Goal: Task Accomplishment & Management: Manage account settings

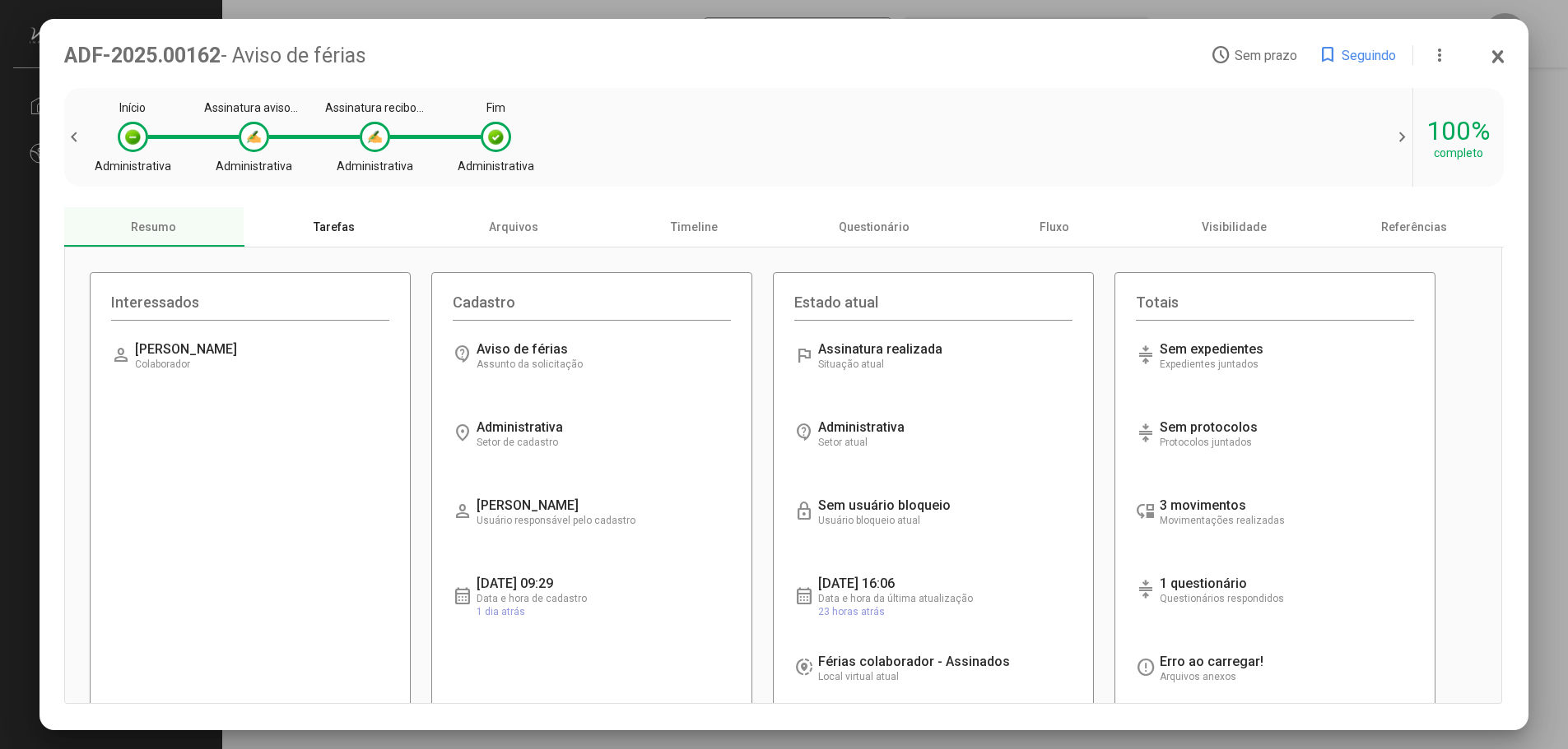
click at [353, 236] on div "Tarefas" at bounding box center [333, 227] width 180 height 39
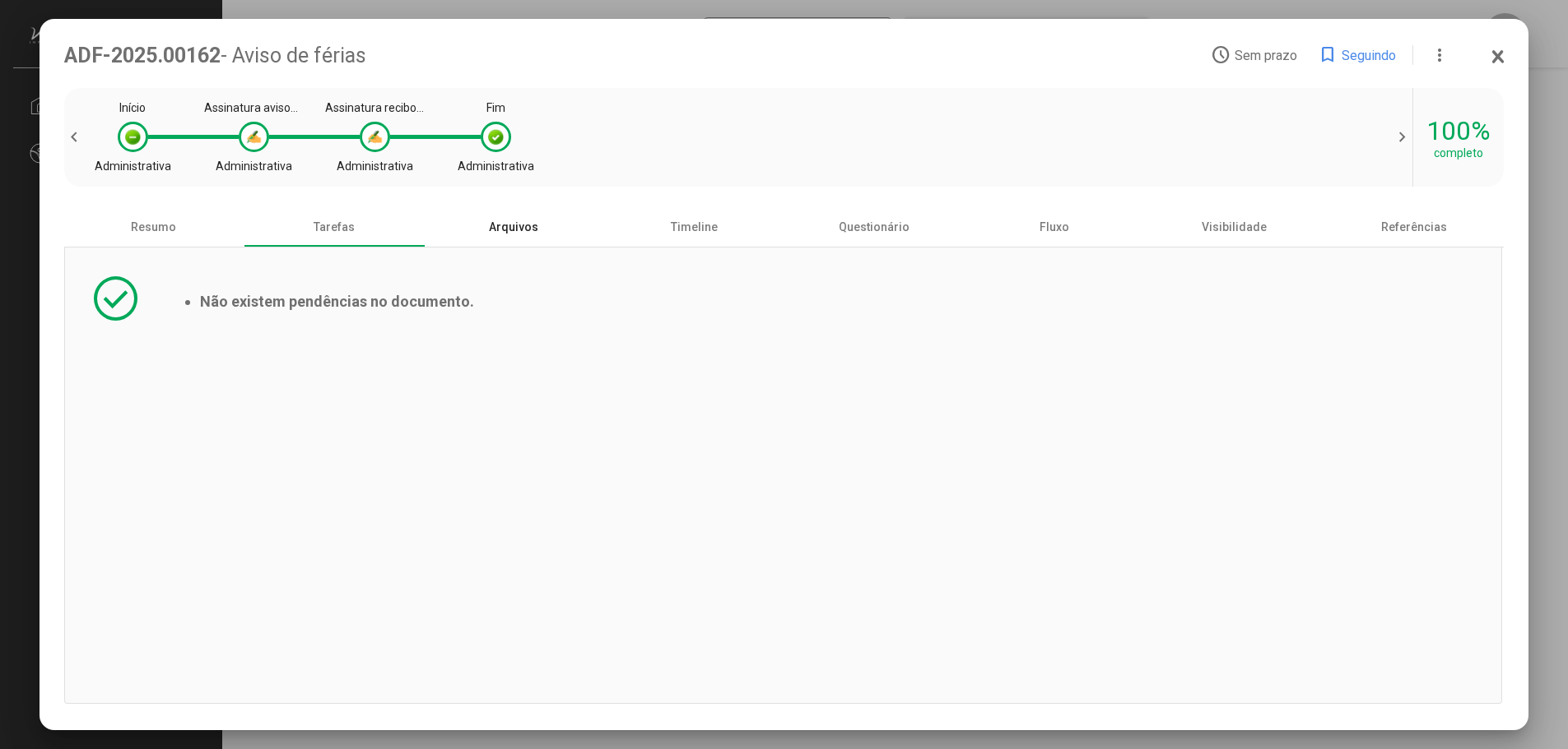
click at [502, 232] on div "Arquivos" at bounding box center [514, 227] width 180 height 39
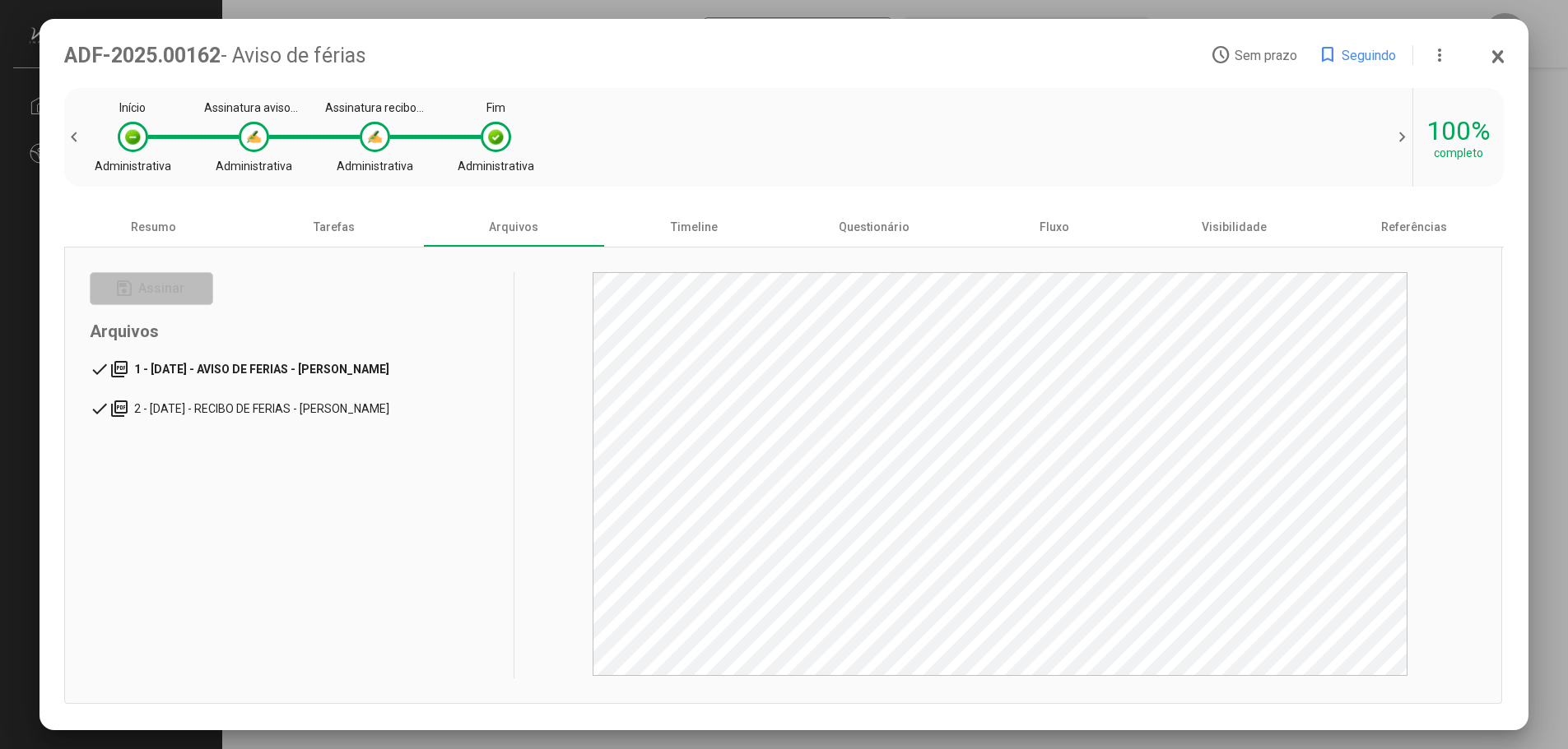
click at [390, 375] on span "1 - [DATE] - AVISO DE FERIAS - [PERSON_NAME]" at bounding box center [261, 369] width 255 height 13
click at [393, 400] on mat-tree-node "done picture_as_pdf 2 - [DATE] - RECIBO DE FERIAS - [PERSON_NAME]" at bounding box center [241, 409] width 304 height 39
click at [697, 247] on div "Timeline" at bounding box center [694, 227] width 180 height 39
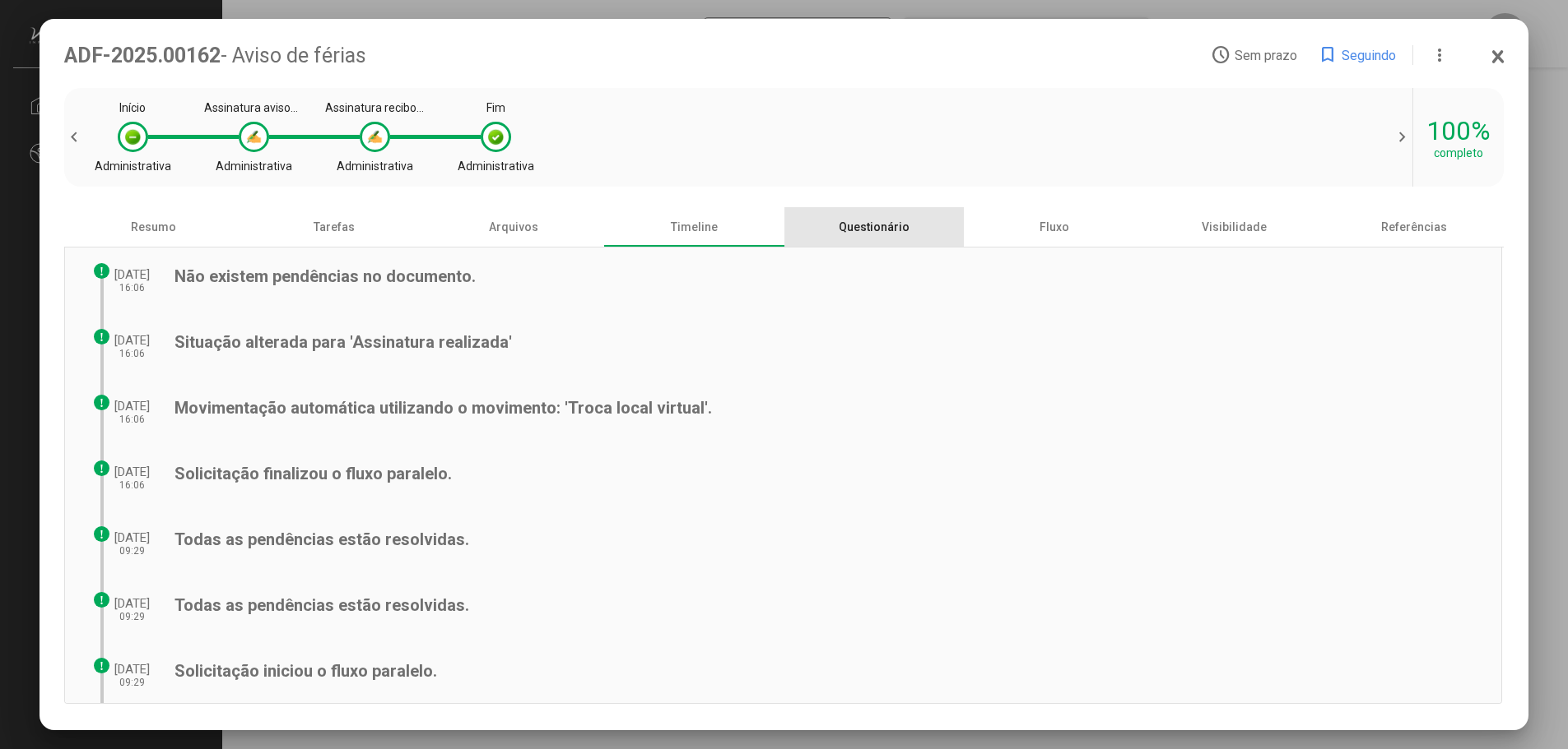
click at [880, 232] on div "Questionário" at bounding box center [873, 227] width 180 height 39
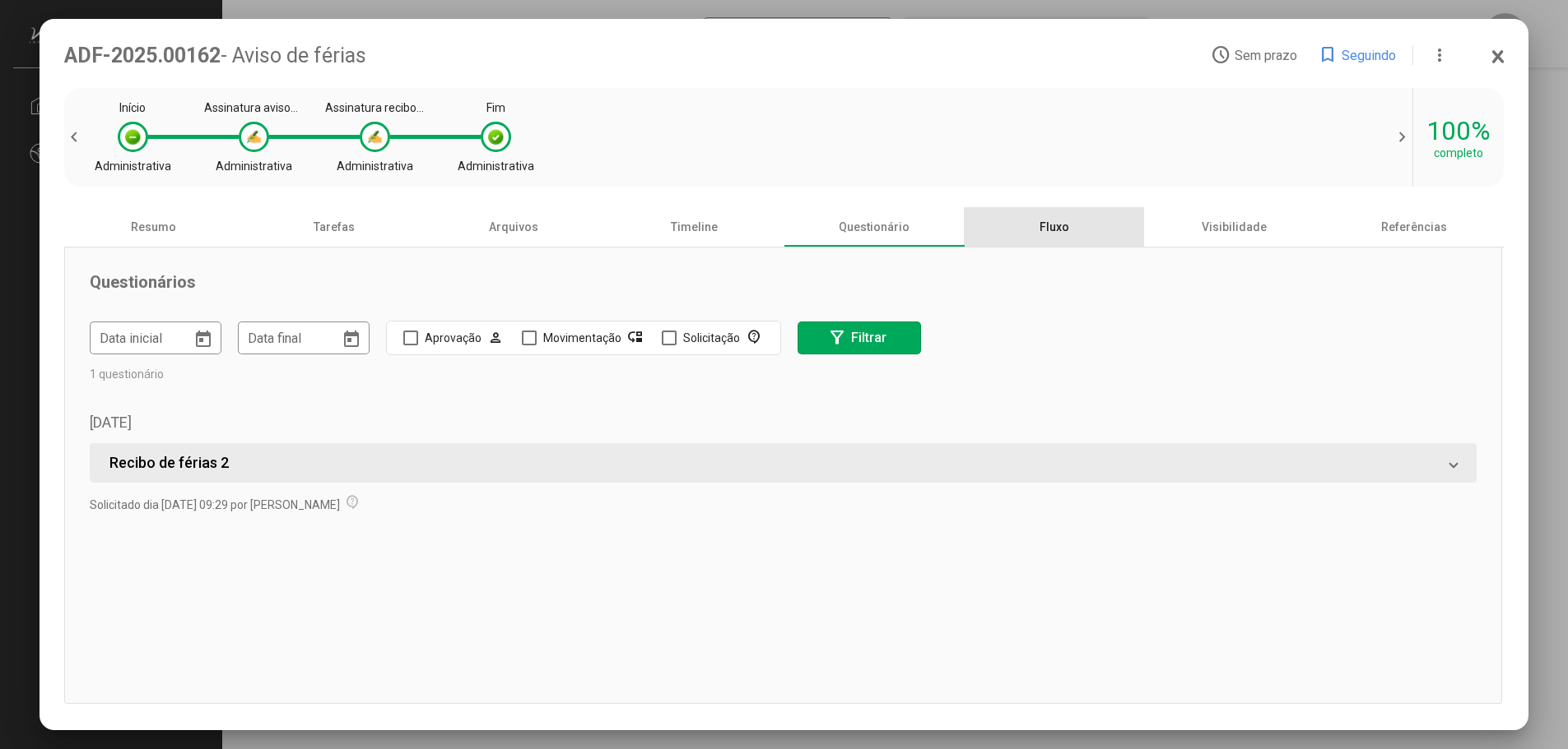
click at [1061, 241] on div "Fluxo" at bounding box center [1053, 227] width 180 height 39
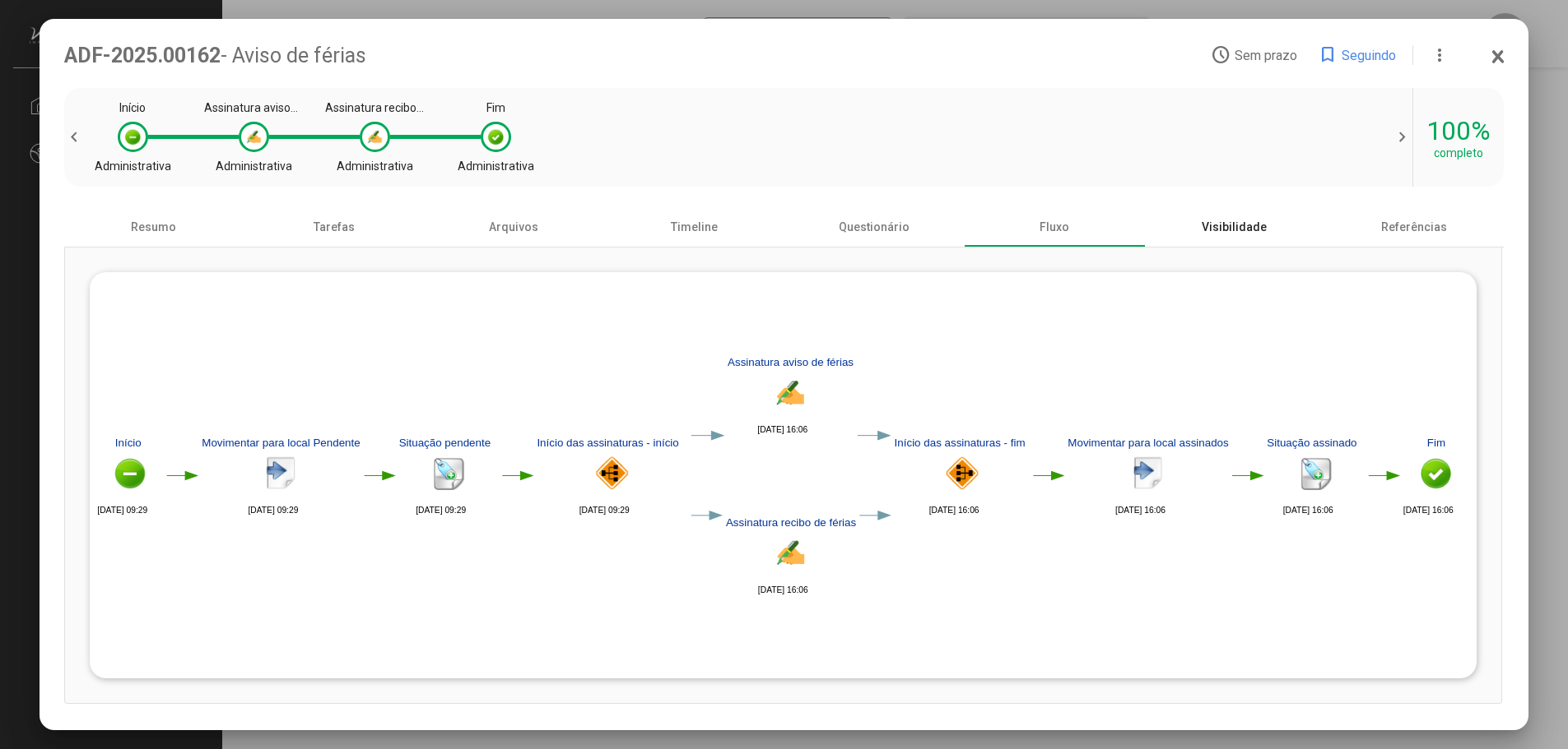
click at [1252, 237] on div "Visibilidade" at bounding box center [1233, 227] width 180 height 39
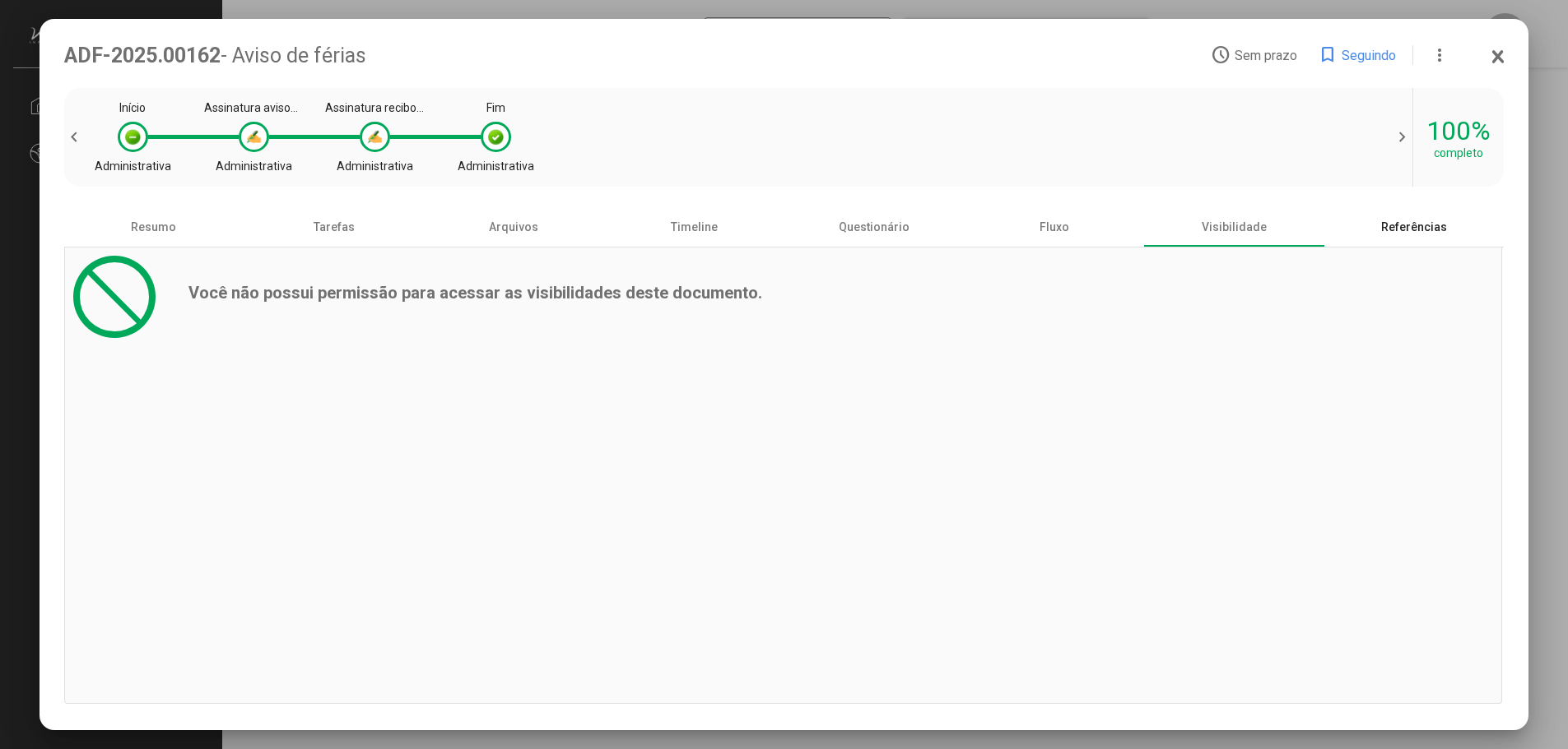
click at [1404, 226] on div "Referências" at bounding box center [1413, 227] width 180 height 39
